Goal: Task Accomplishment & Management: Manage account settings

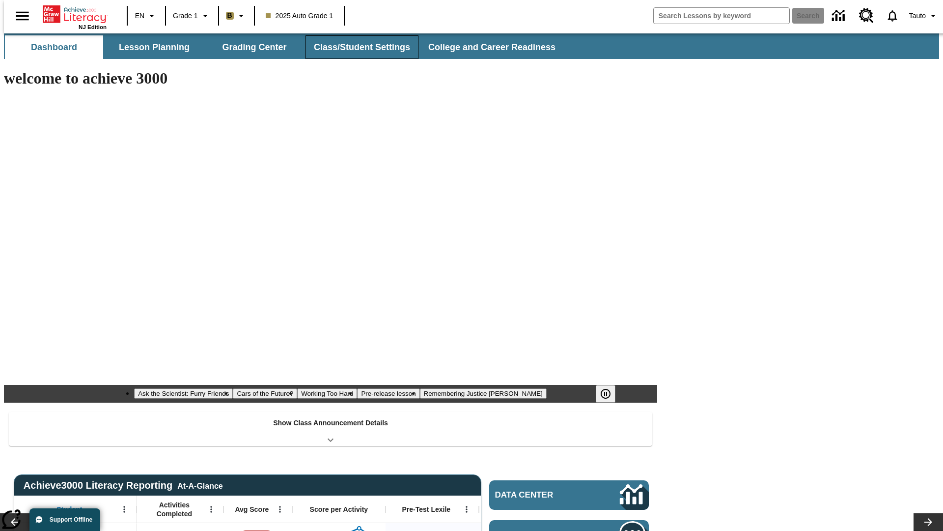
click at [357, 47] on button "Class/Student Settings" at bounding box center [362, 47] width 113 height 24
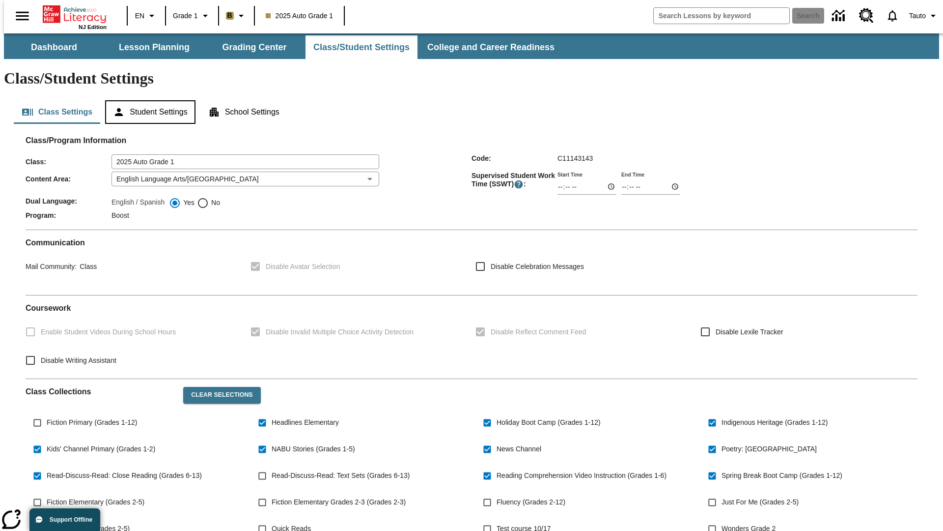
click at [148, 100] on button "Student Settings" at bounding box center [150, 112] width 90 height 24
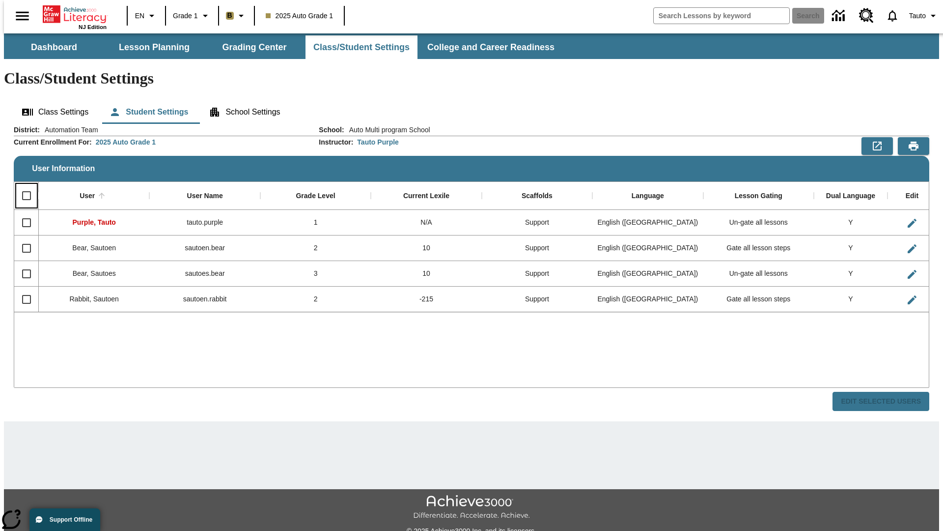
click at [22, 185] on input "Select all rows" at bounding box center [26, 195] width 21 height 21
checkbox input "true"
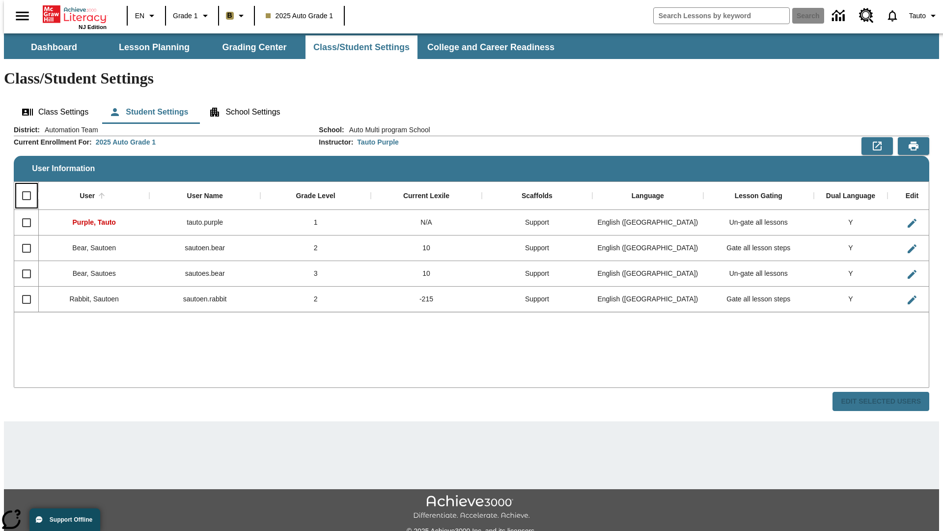
checkbox input "true"
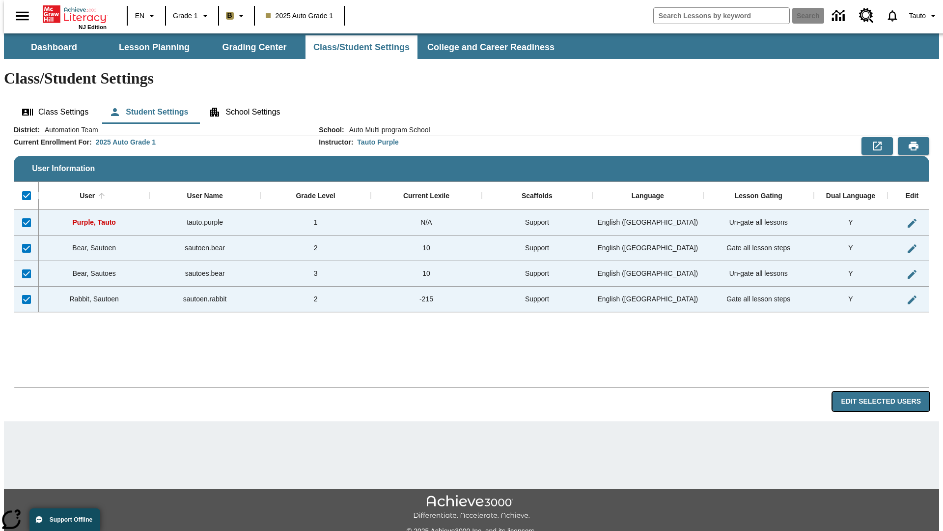
click at [889, 392] on button "Edit Selected Users" at bounding box center [881, 401] width 97 height 19
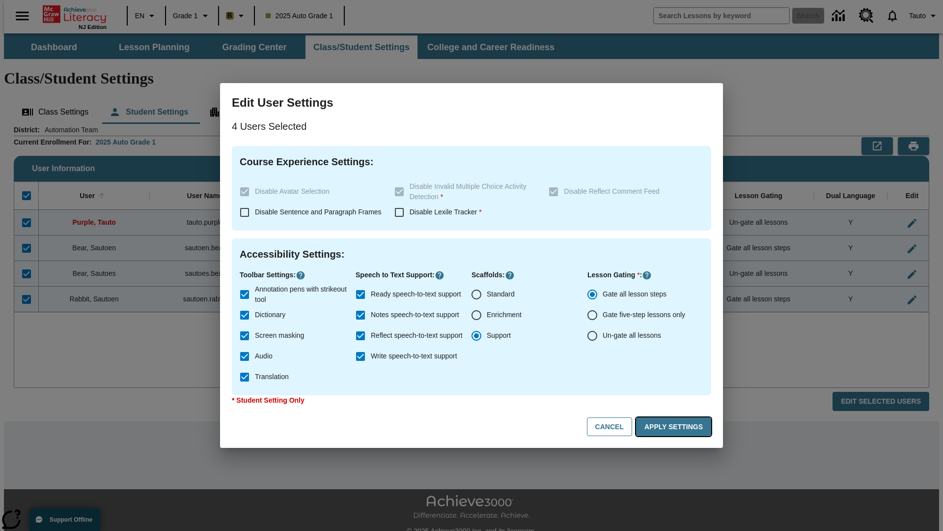
click at [675, 426] on button "Apply Settings" at bounding box center [673, 426] width 75 height 19
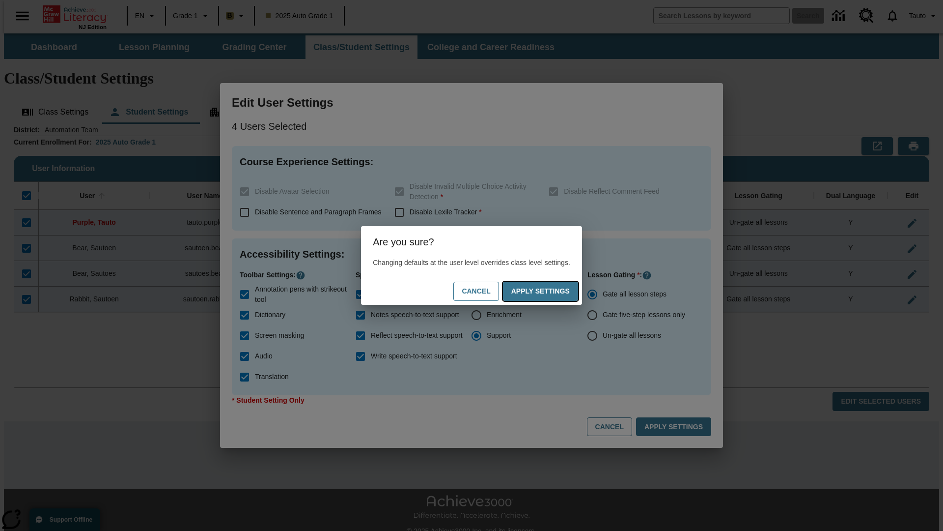
click at [550, 291] on button "Apply Settings" at bounding box center [540, 290] width 75 height 19
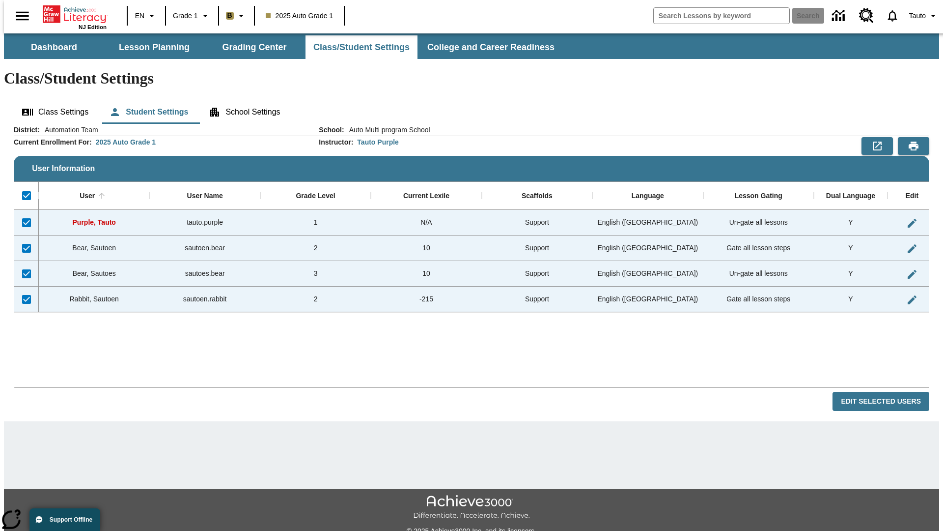
checkbox input "false"
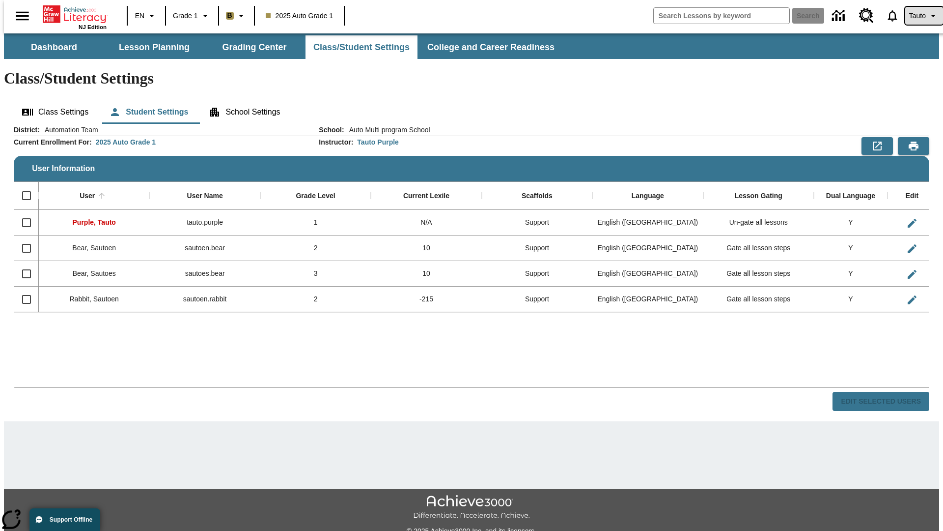
click at [919, 16] on span "Tauto" at bounding box center [917, 16] width 17 height 10
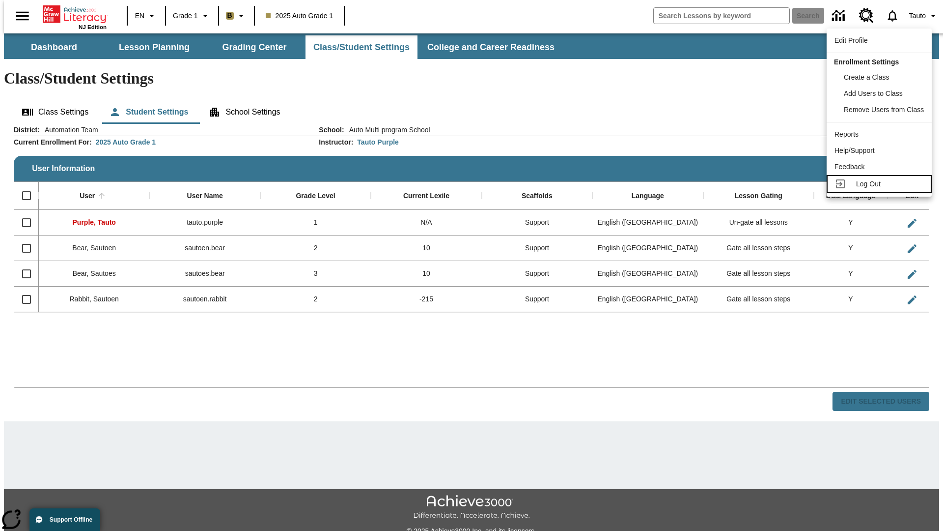
click at [881, 184] on span "Log Out" at bounding box center [868, 184] width 25 height 8
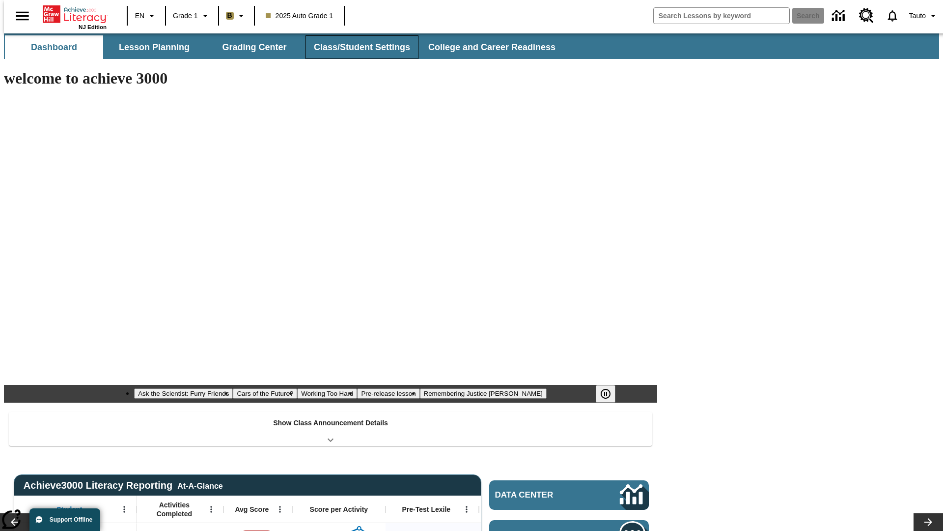
click at [357, 47] on button "Class/Student Settings" at bounding box center [362, 47] width 113 height 24
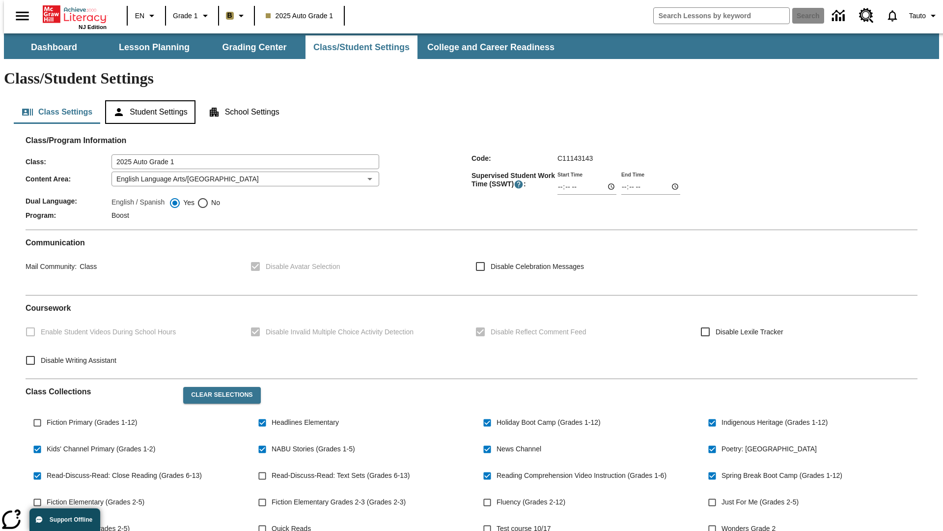
click at [148, 100] on button "Student Settings" at bounding box center [150, 112] width 90 height 24
